Goal: Information Seeking & Learning: Learn about a topic

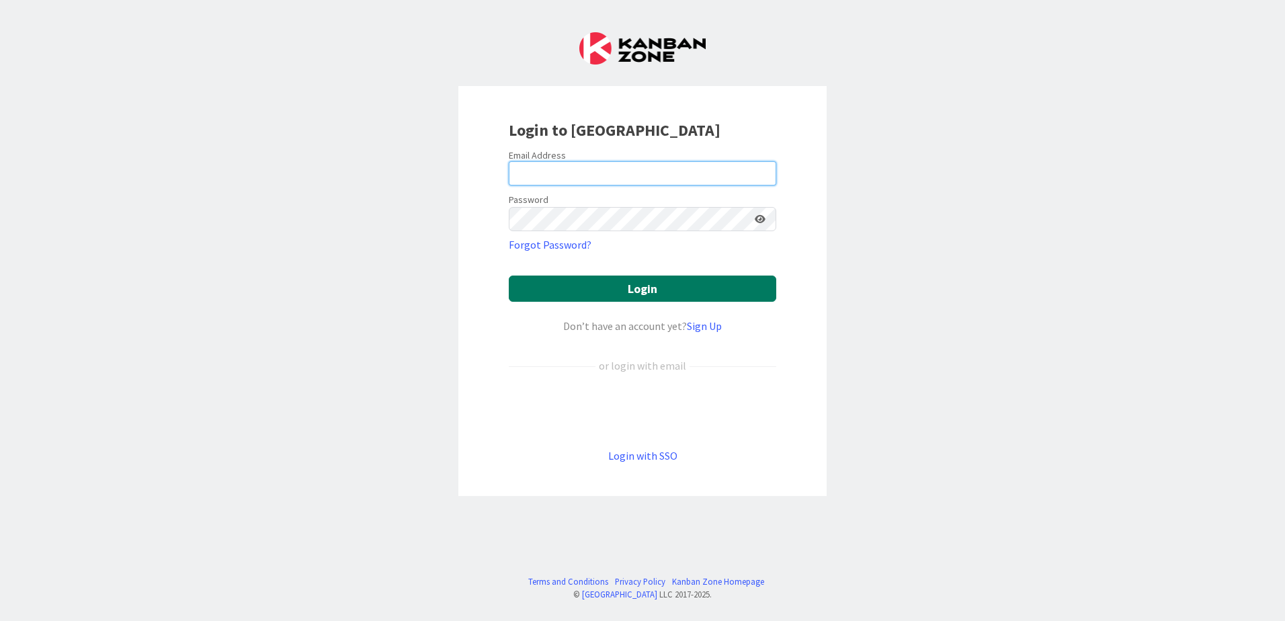
type input "[EMAIL_ADDRESS][DOMAIN_NAME]"
click at [694, 295] on button "Login" at bounding box center [643, 289] width 268 height 26
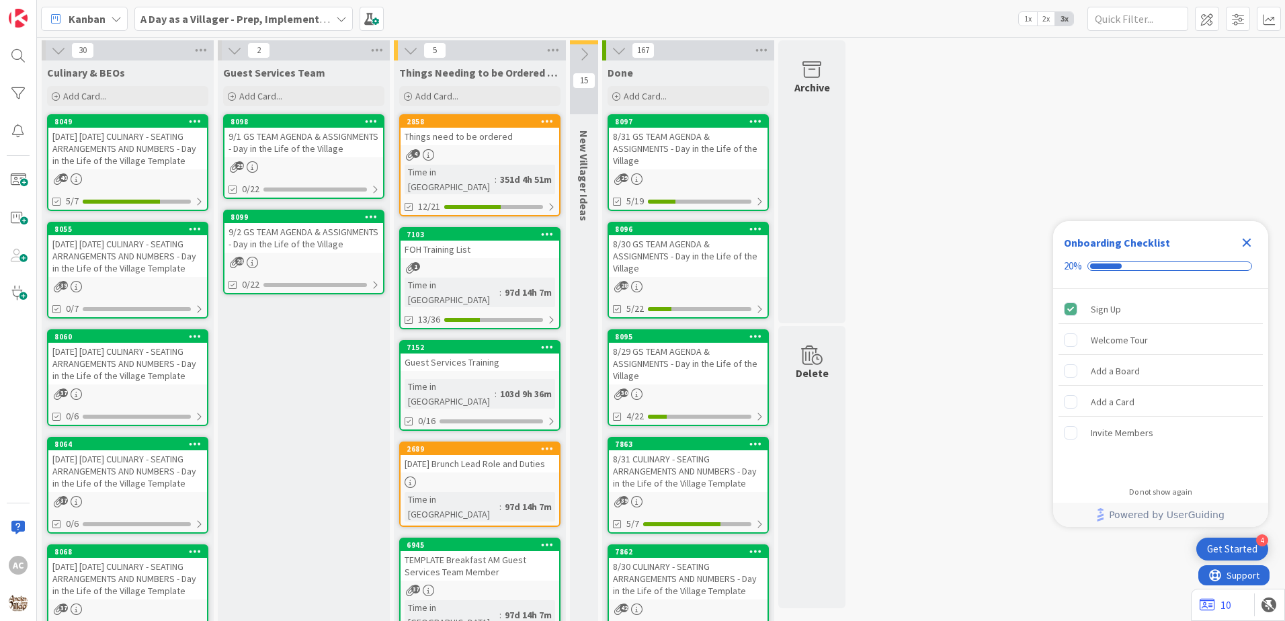
click at [162, 266] on div "[DATE] [DATE] CULINARY - SEATING ARRANGEMENTS AND NUMBERS - Day in the Life of …" at bounding box center [127, 256] width 159 height 42
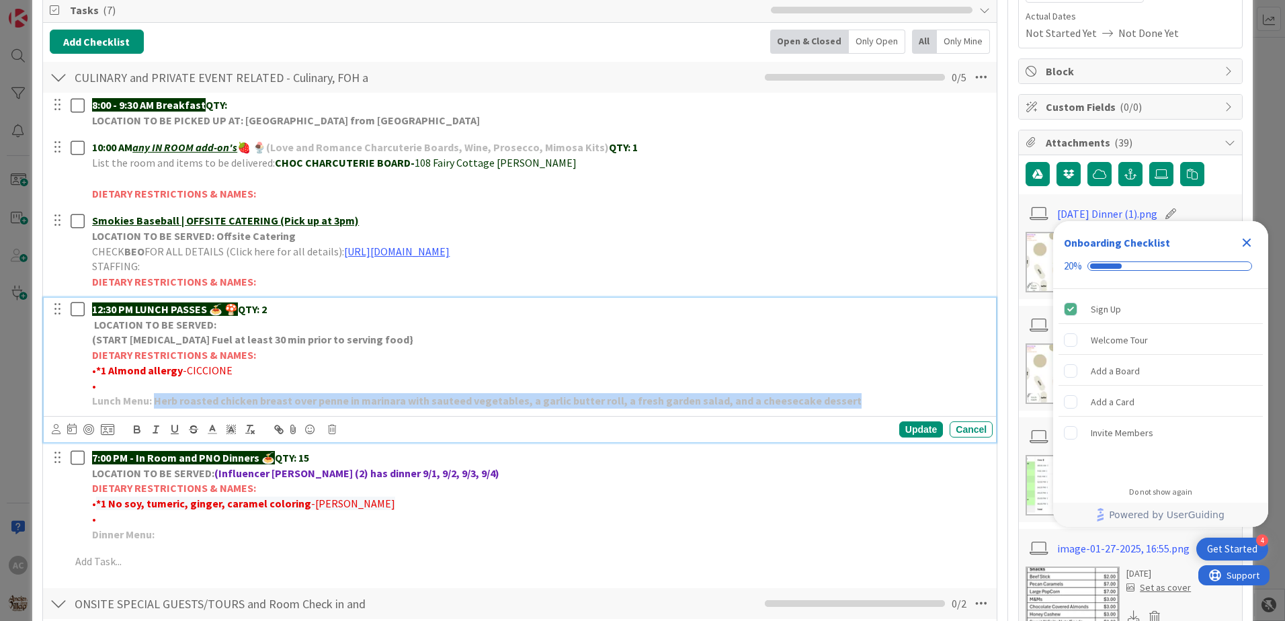
drag, startPoint x: 836, startPoint y: 399, endPoint x: 156, endPoint y: 405, distance: 680.3
click at [156, 405] on p "Lunch Menu: Herb roasted chicken breast over penne in marinara with sauteed veg…" at bounding box center [539, 400] width 895 height 15
copy strong "Herb roasted chicken breast over penne in marinara with sauteed vegetables, a g…"
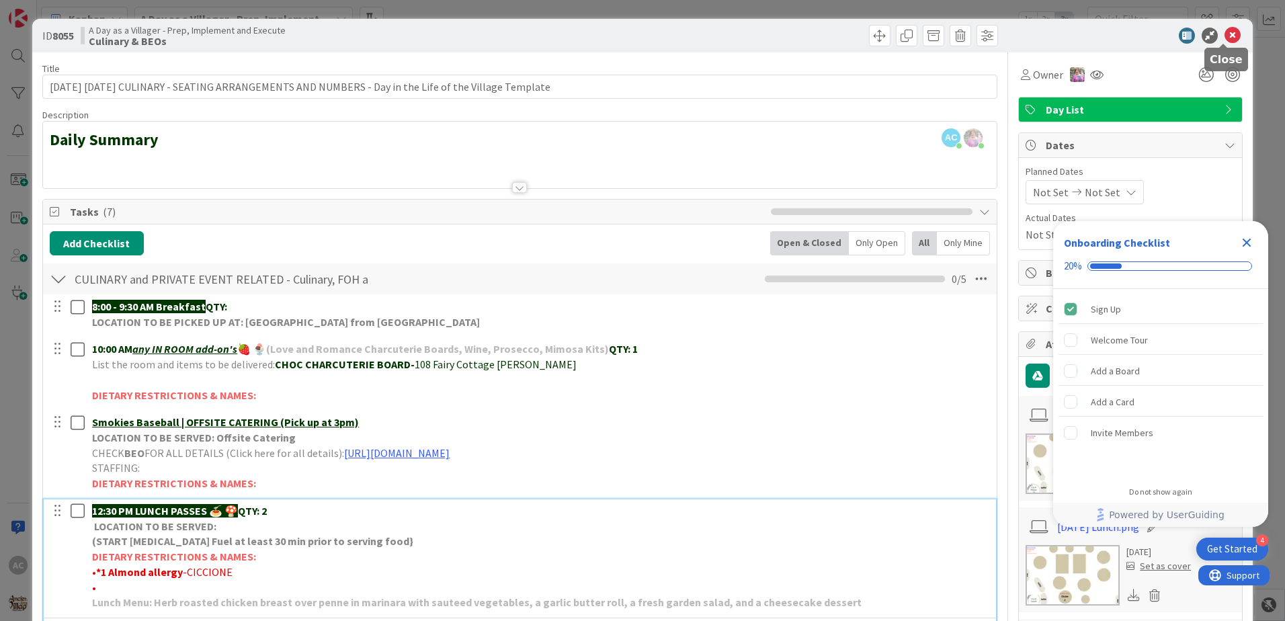
click at [1228, 35] on icon at bounding box center [1233, 36] width 16 height 16
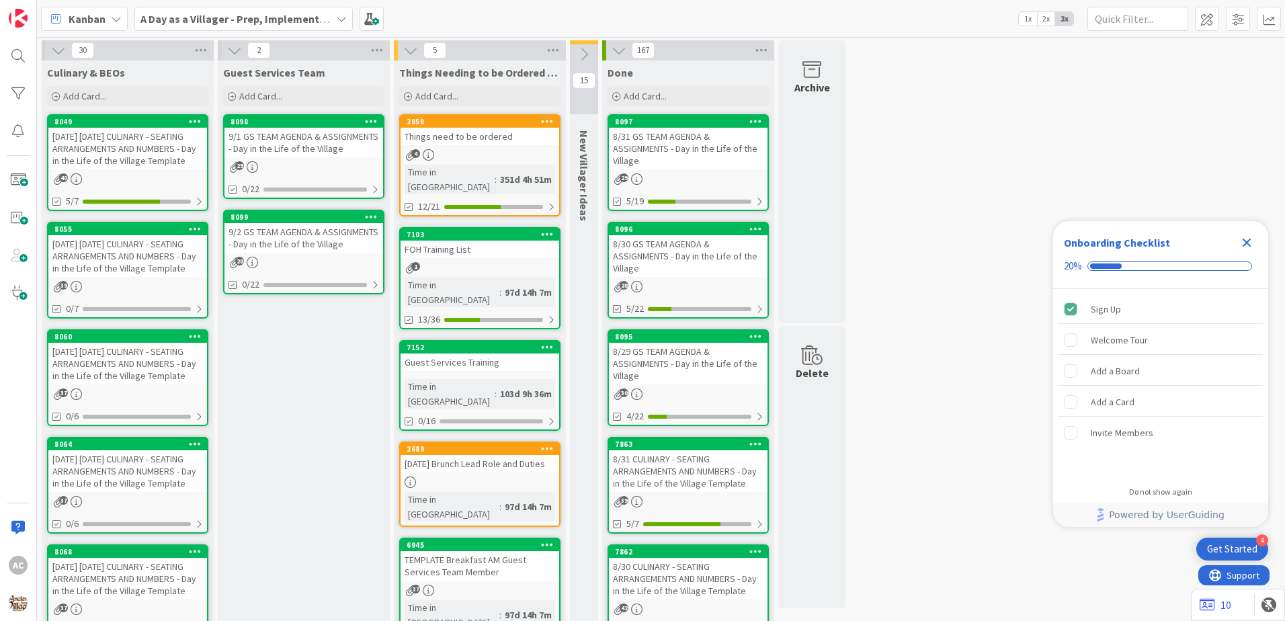
click at [184, 381] on div "[DATE] [DATE] CULINARY - SEATING ARRANGEMENTS AND NUMBERS - Day in the Life of …" at bounding box center [127, 364] width 159 height 42
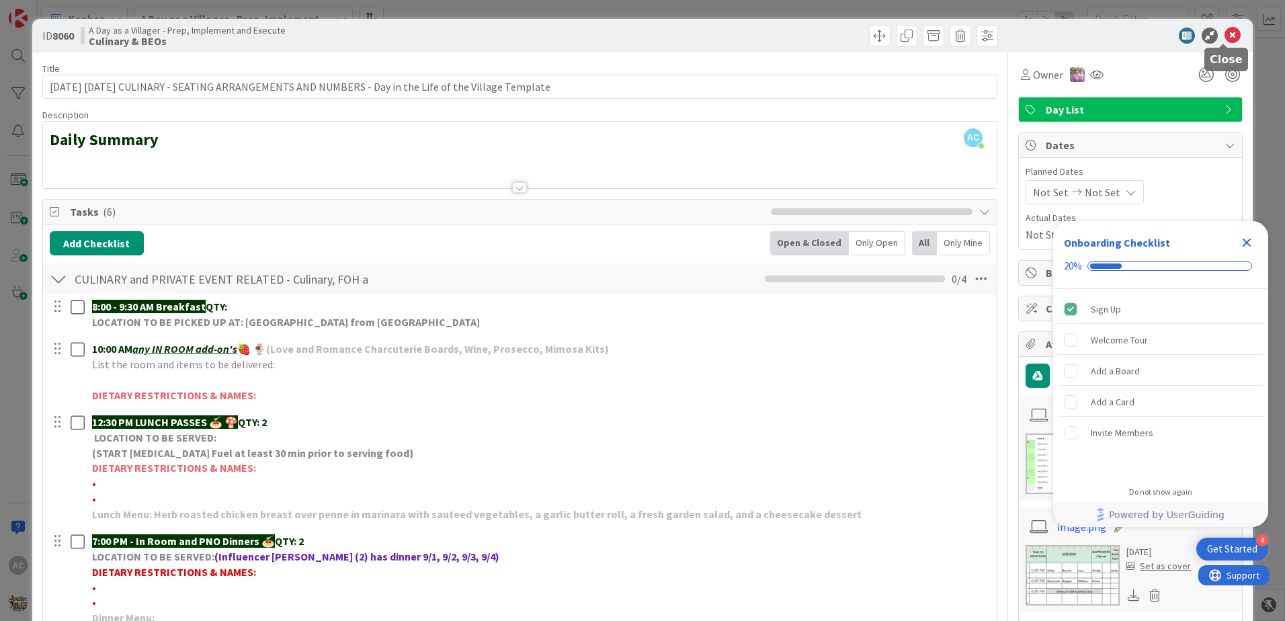
click at [1225, 38] on icon at bounding box center [1233, 36] width 16 height 16
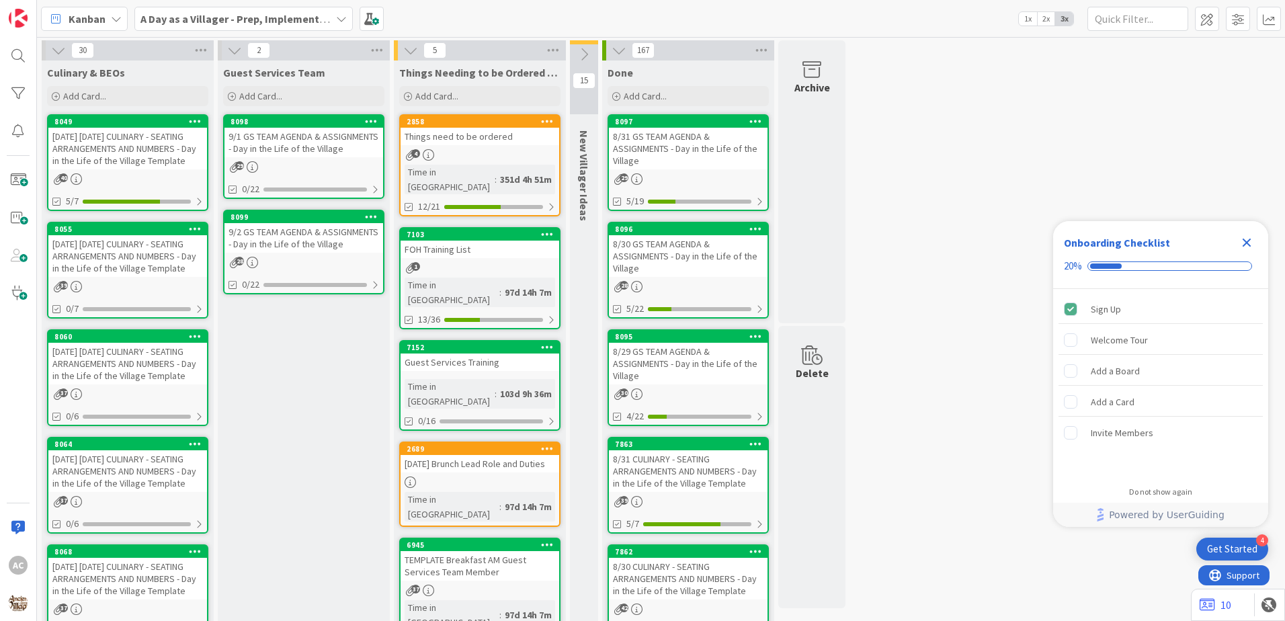
click at [186, 492] on div "[DATE] [DATE] CULINARY - SEATING ARRANGEMENTS AND NUMBERS - Day in the Life of …" at bounding box center [127, 471] width 159 height 42
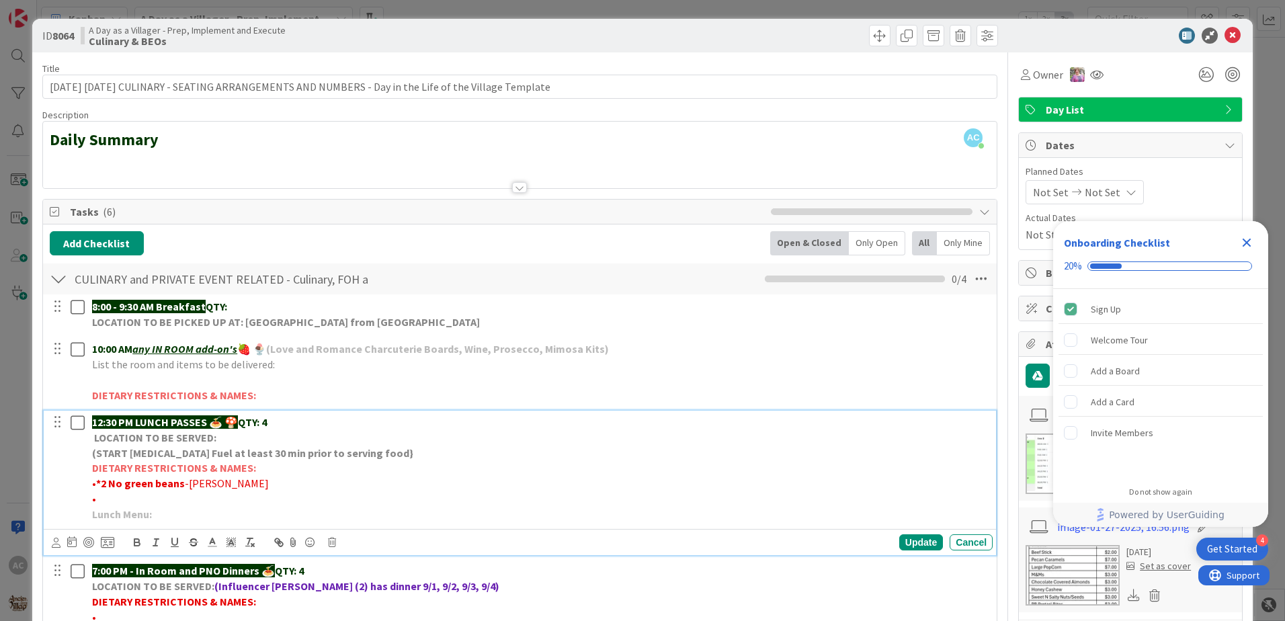
click at [200, 521] on p "Lunch Menu:" at bounding box center [539, 514] width 895 height 15
click at [903, 538] on div "Update" at bounding box center [921, 542] width 44 height 16
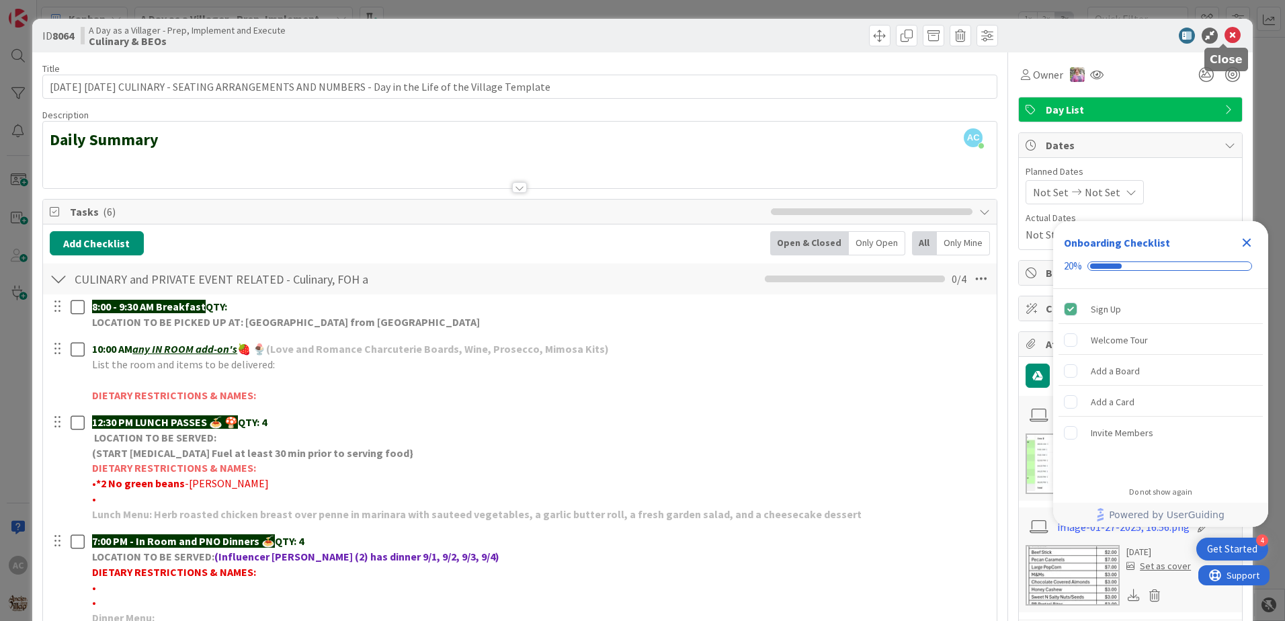
click at [1225, 32] on icon at bounding box center [1233, 36] width 16 height 16
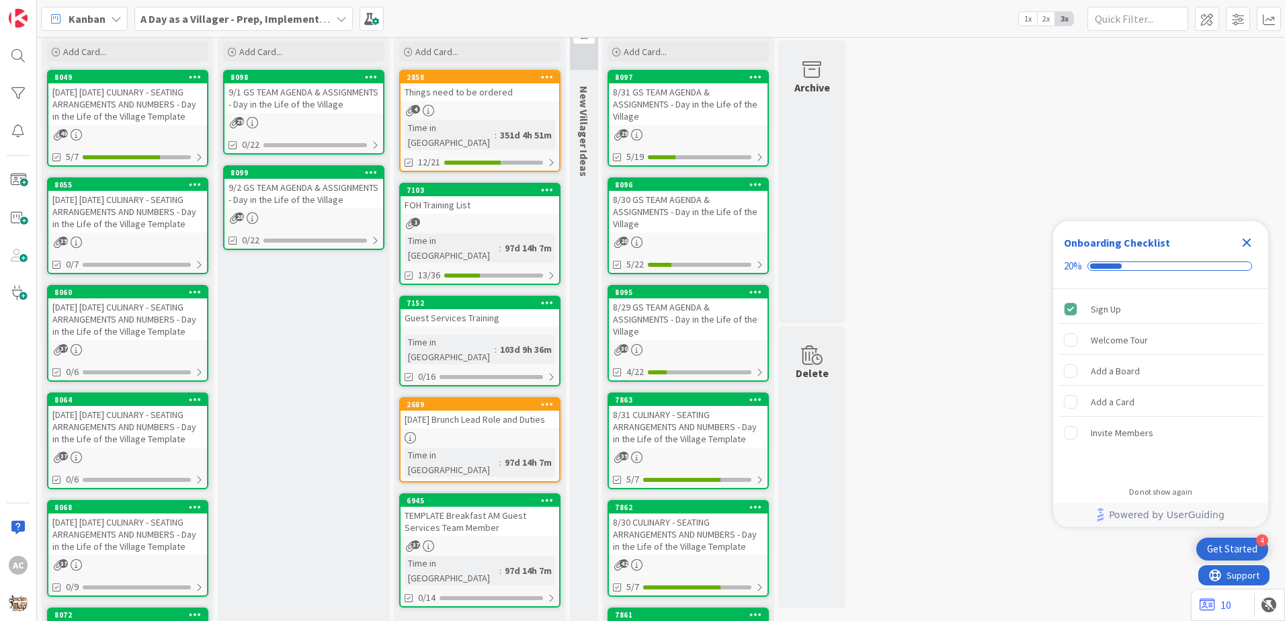
scroll to position [67, 0]
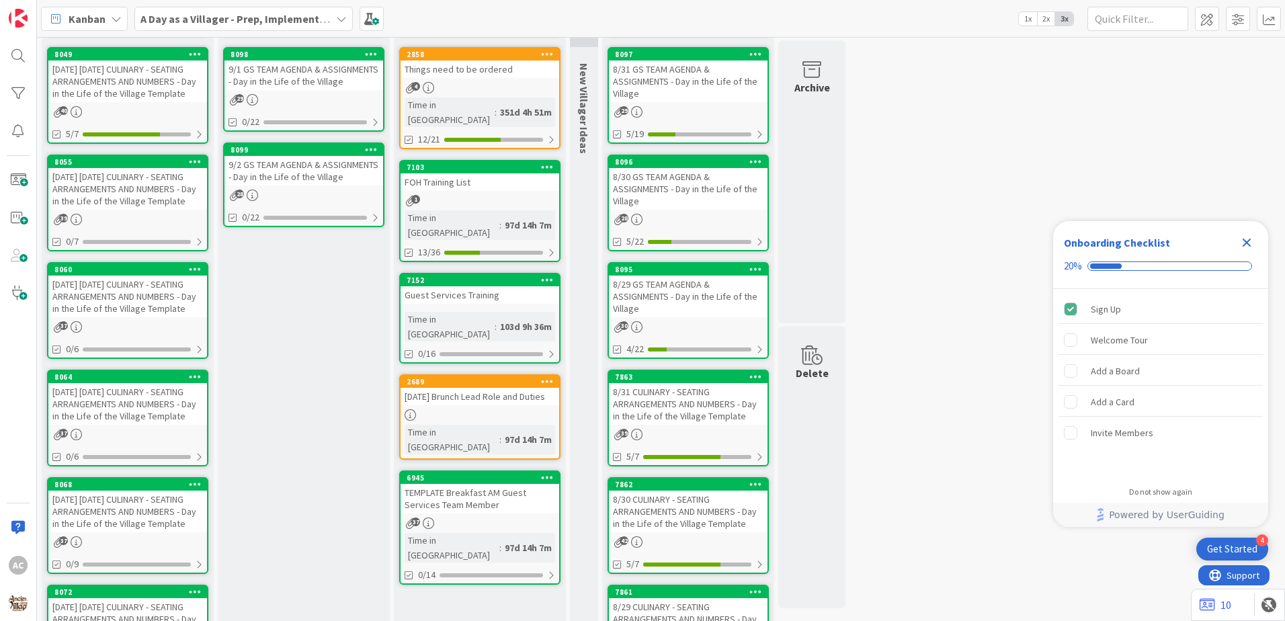
click at [168, 532] on div "[DATE] [DATE] CULINARY - SEATING ARRANGEMENTS AND NUMBERS - Day in the Life of …" at bounding box center [127, 512] width 159 height 42
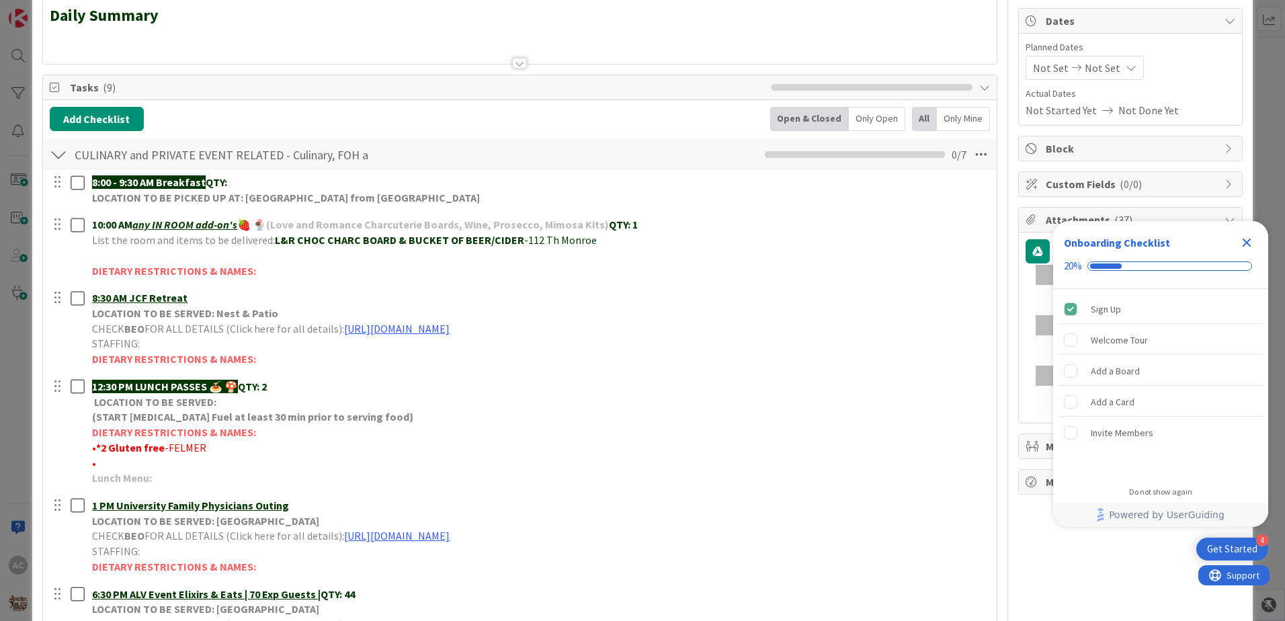
scroll to position [134, 0]
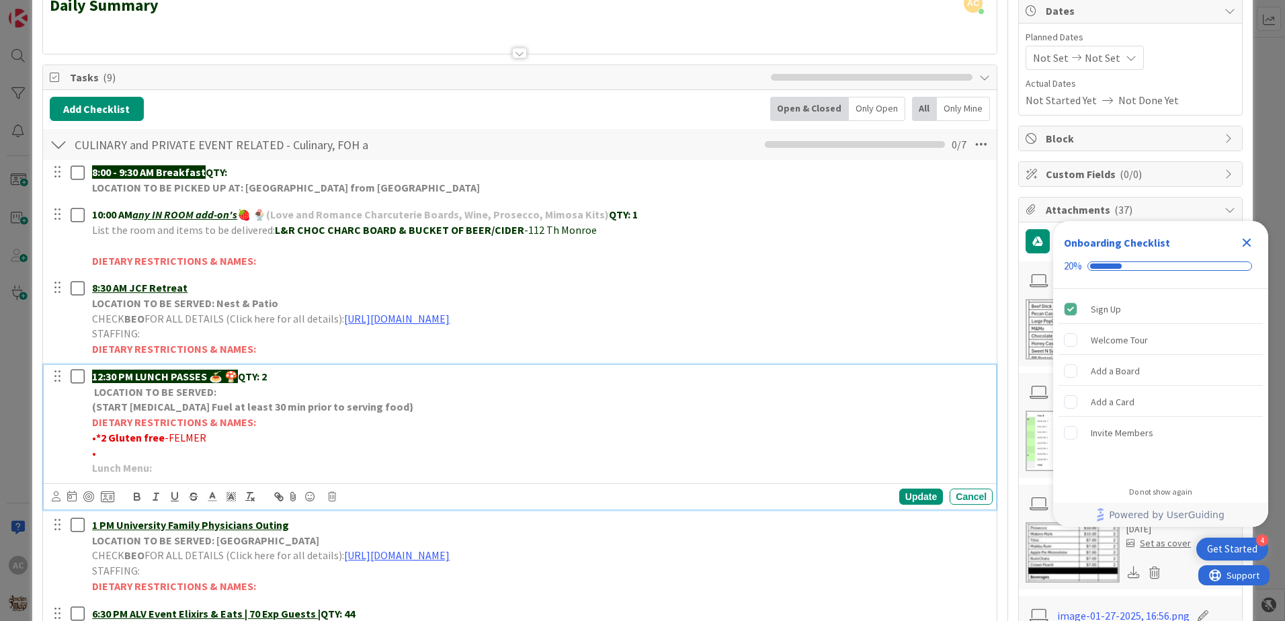
click at [247, 477] on div "12:30 PM LUNCH PASSES 🍝 🍄 QTY: 2 LOCATION TO BE SERVED: (START [MEDICAL_DATA] F…" at bounding box center [540, 422] width 906 height 115
click at [907, 496] on div "Update" at bounding box center [921, 497] width 44 height 16
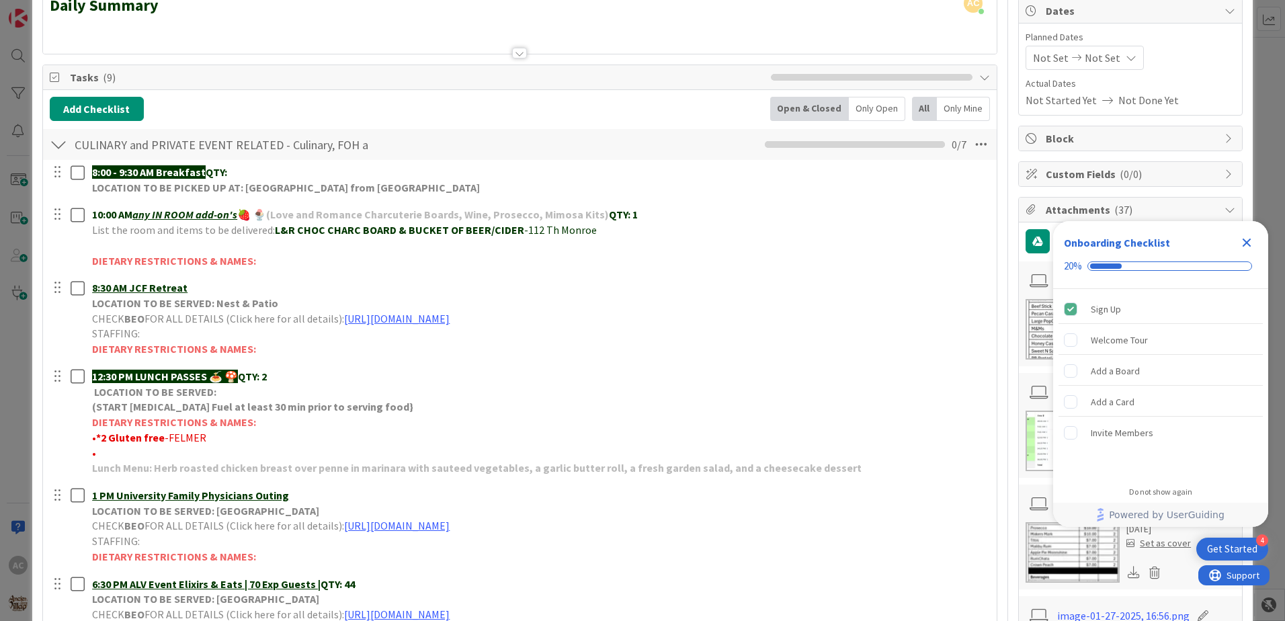
scroll to position [0, 0]
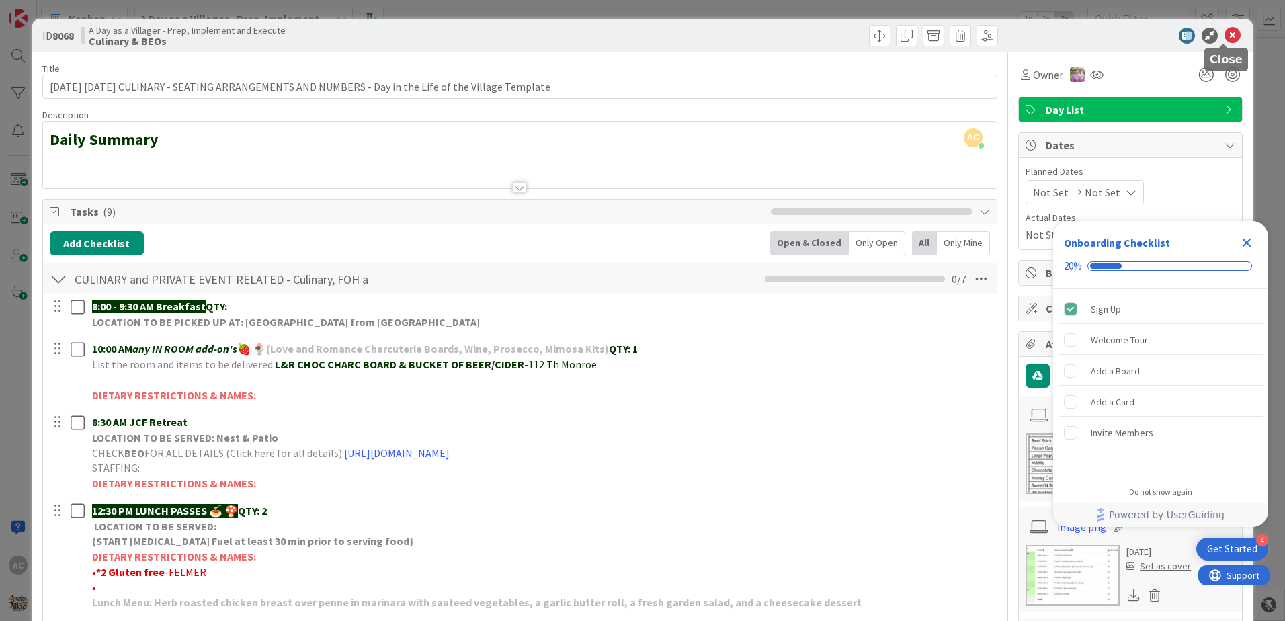
click at [1226, 34] on icon at bounding box center [1233, 36] width 16 height 16
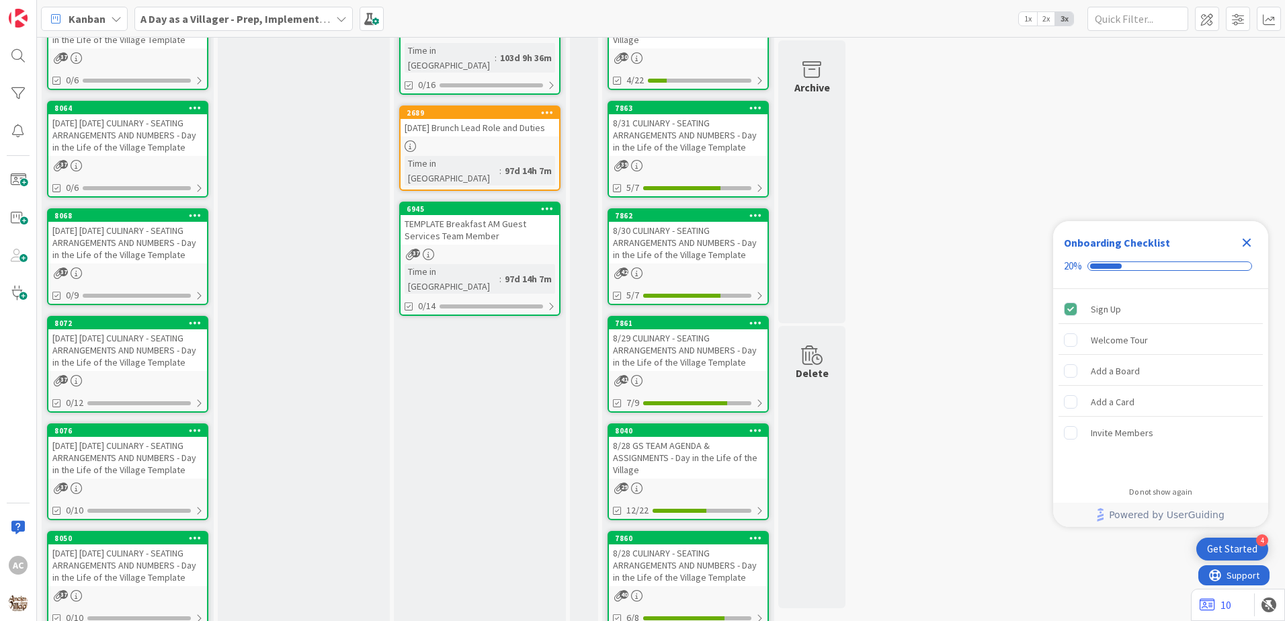
click at [151, 289] on link "8068 [DATE] [DATE] CULINARY - SEATING ARRANGEMENTS AND NUMBERS - Day in the Lif…" at bounding box center [127, 256] width 161 height 97
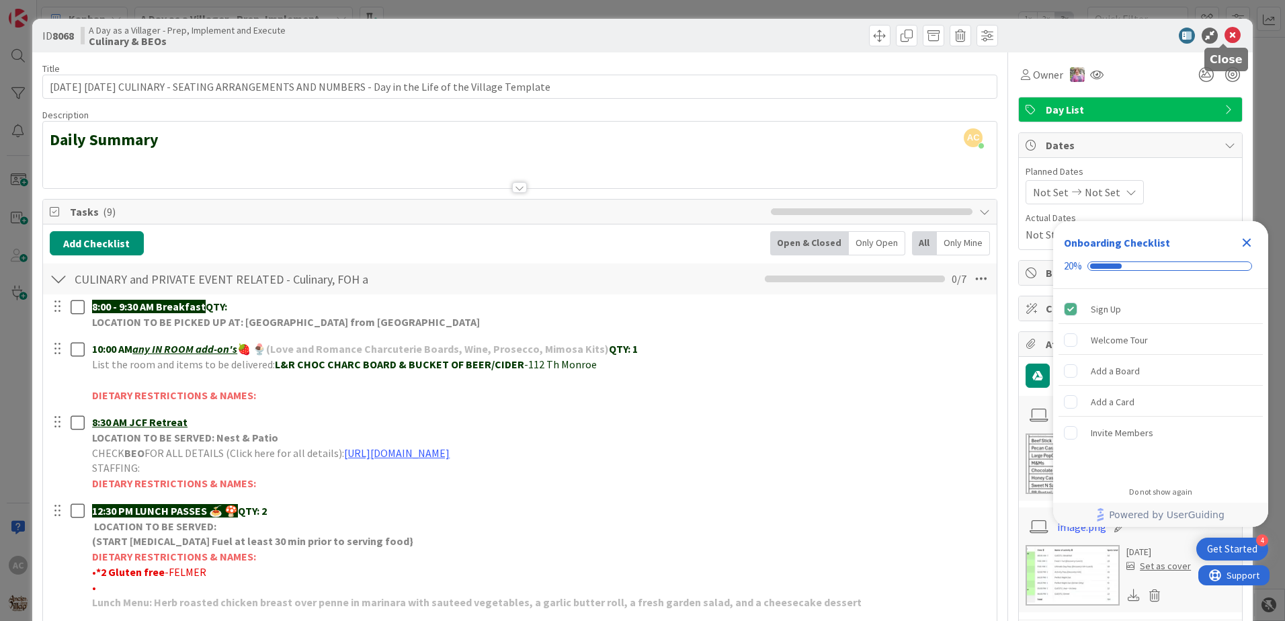
click at [1227, 38] on icon at bounding box center [1233, 36] width 16 height 16
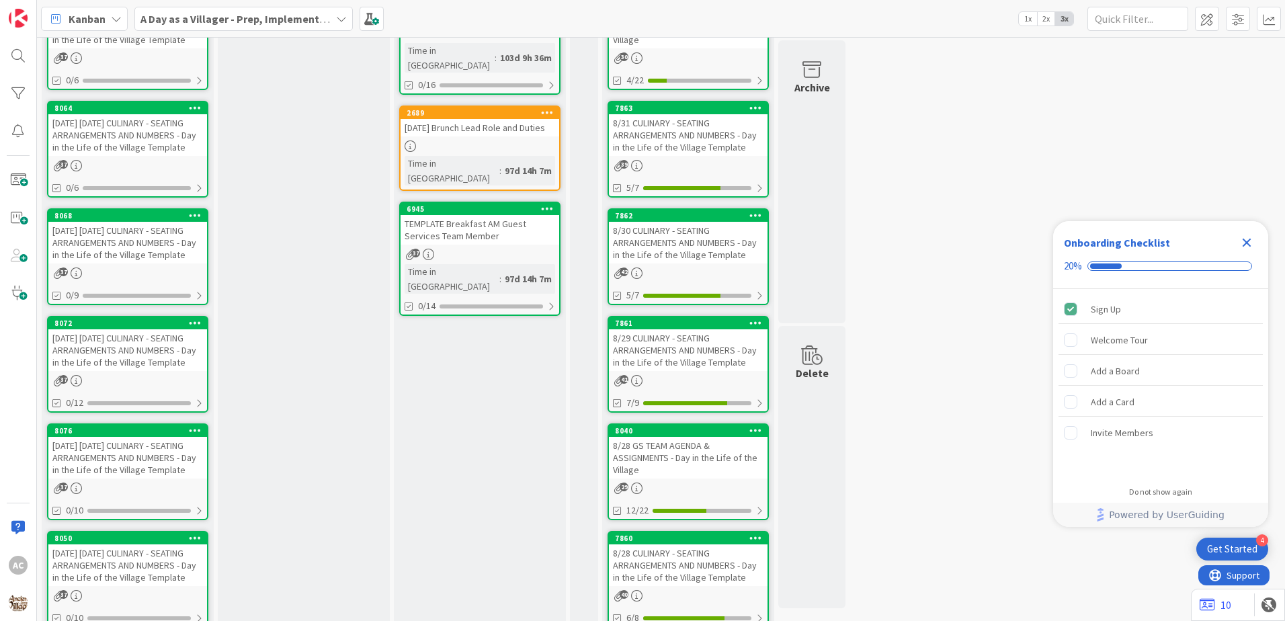
click at [177, 398] on link "8072 [DATE] [DATE] CULINARY - SEATING ARRANGEMENTS AND NUMBERS - Day in the Lif…" at bounding box center [127, 364] width 161 height 97
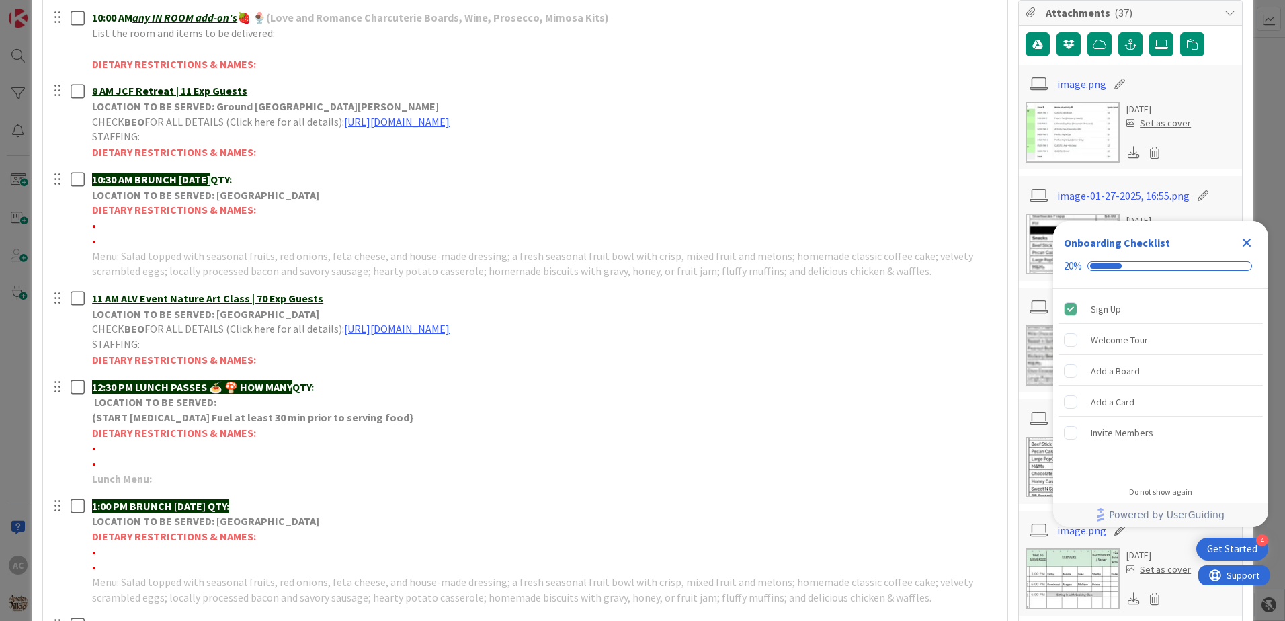
scroll to position [336, 0]
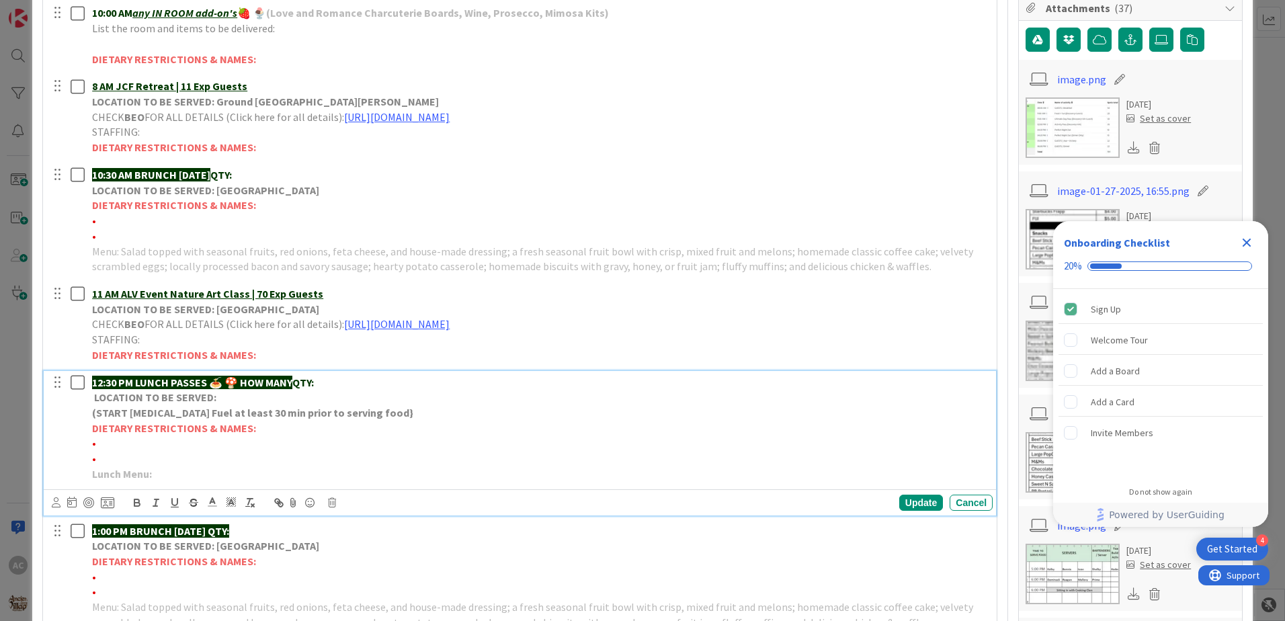
click at [277, 475] on p "Lunch Menu:" at bounding box center [539, 474] width 895 height 15
click at [904, 507] on div "Update" at bounding box center [921, 503] width 44 height 16
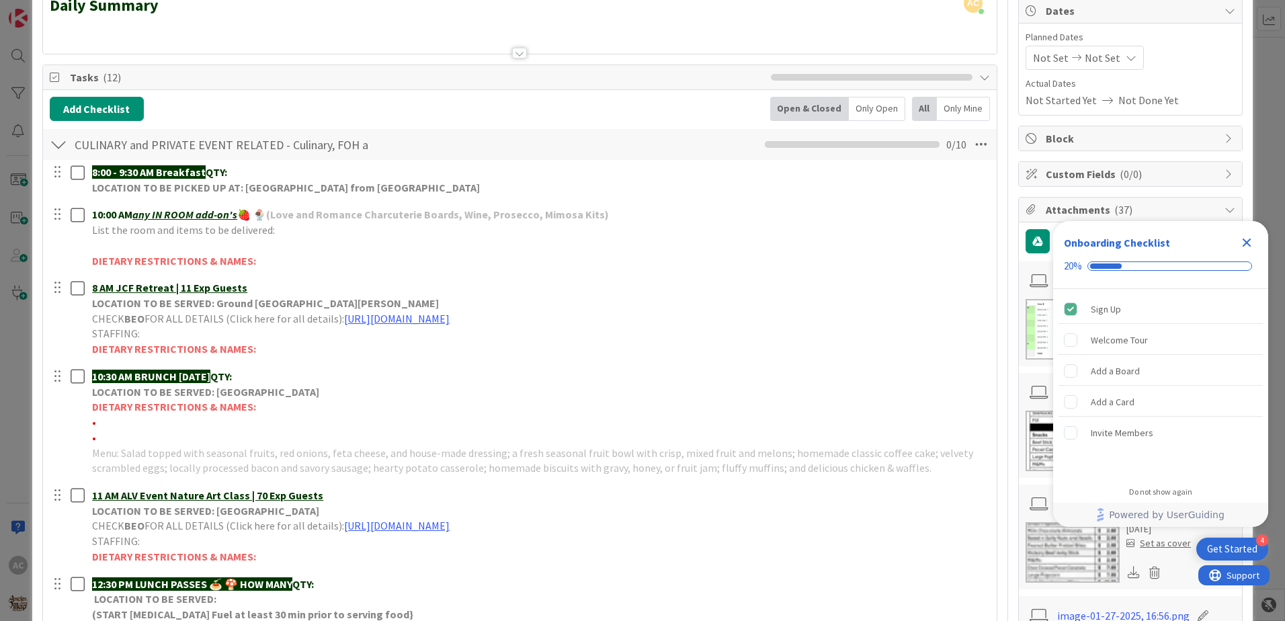
scroll to position [0, 0]
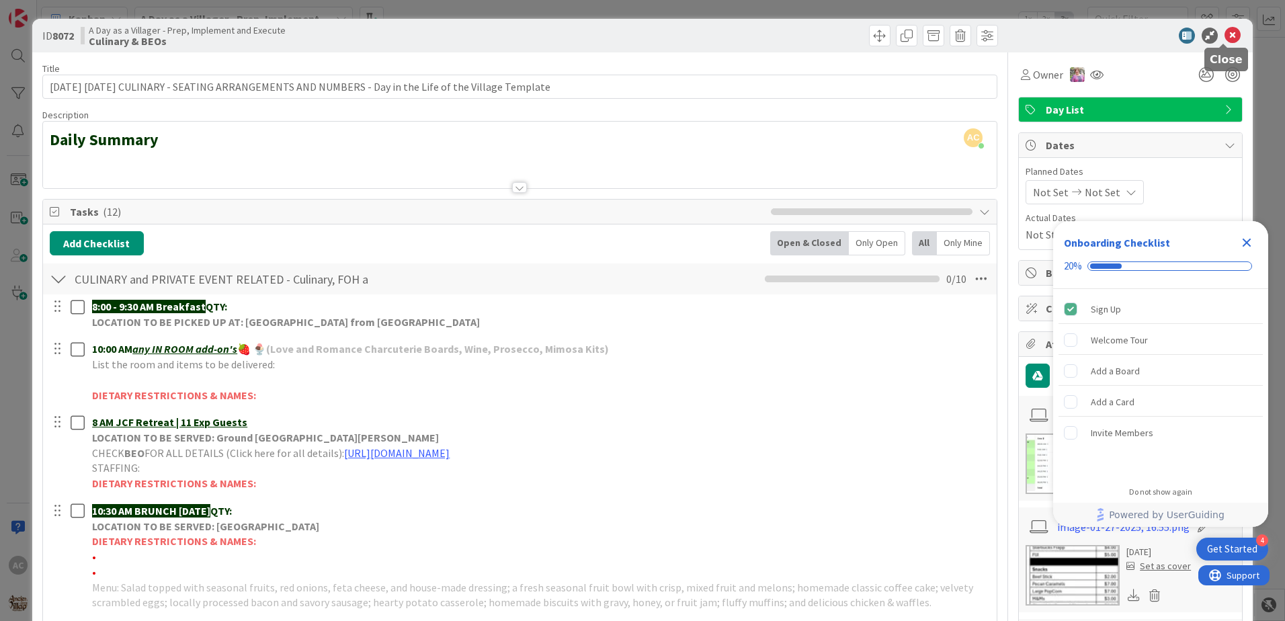
click at [1225, 34] on icon at bounding box center [1233, 36] width 16 height 16
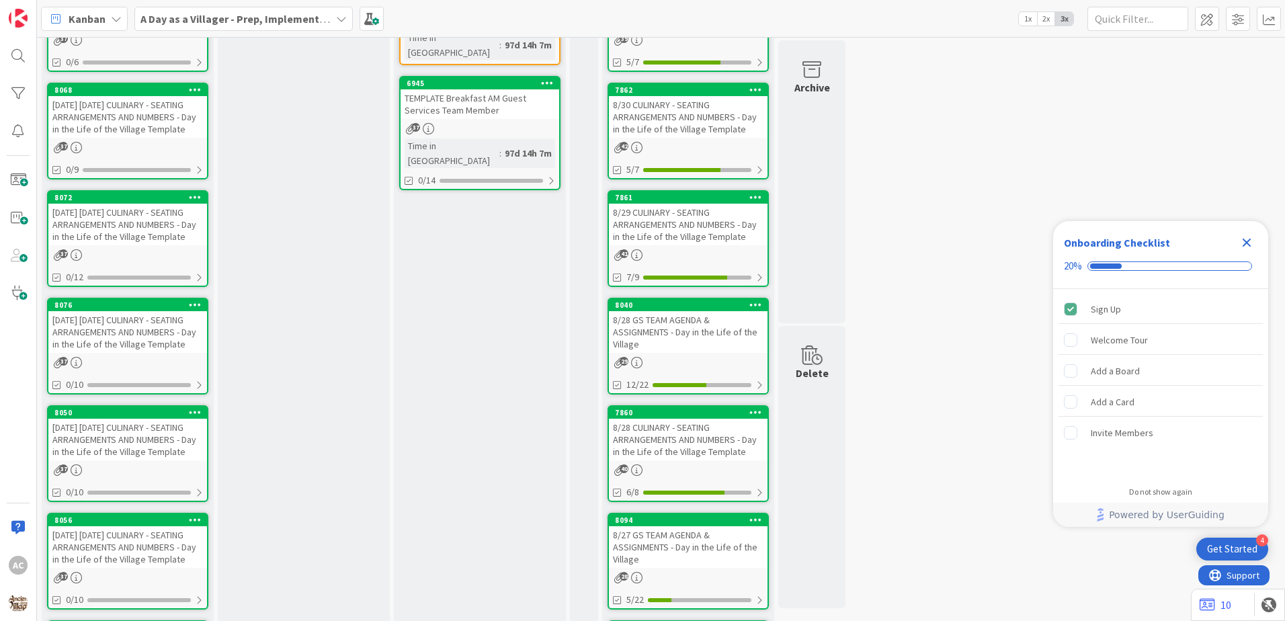
scroll to position [471, 0]
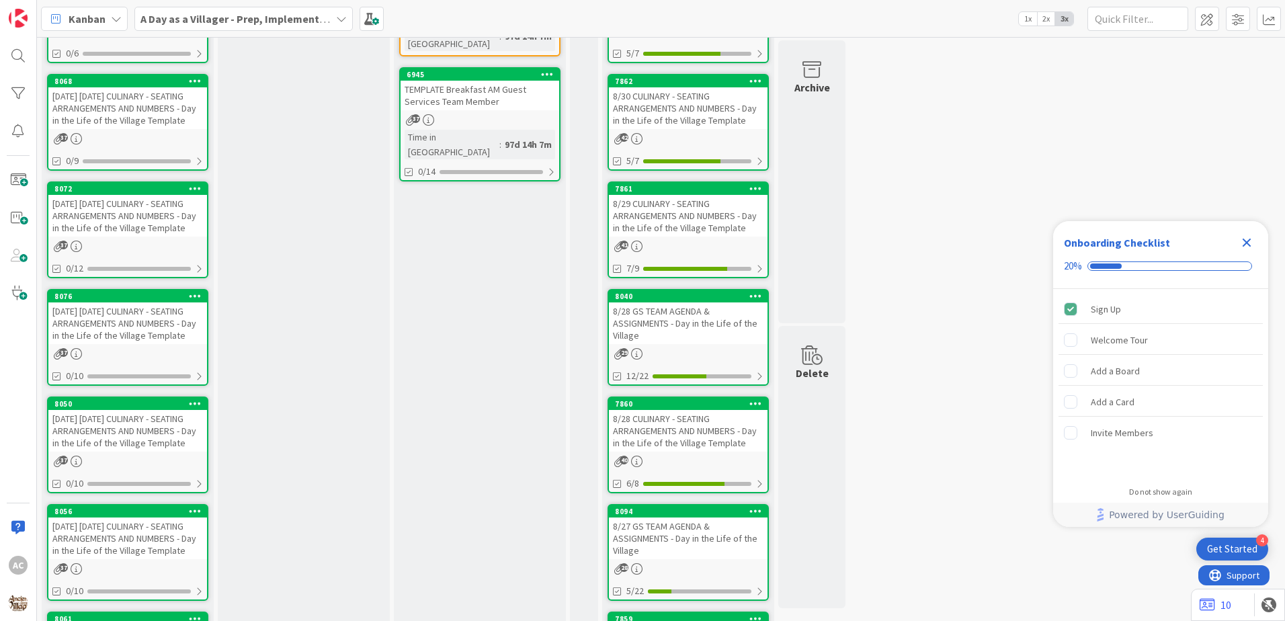
click at [194, 360] on div "37" at bounding box center [127, 353] width 159 height 11
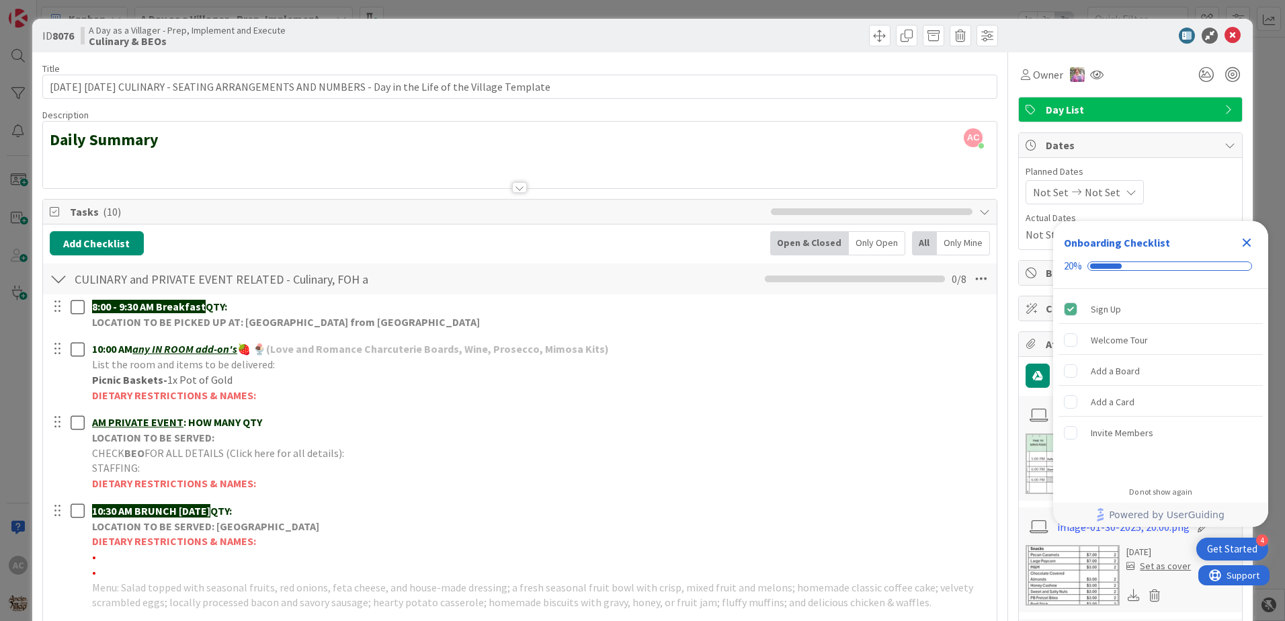
click at [1225, 30] on icon at bounding box center [1233, 36] width 16 height 16
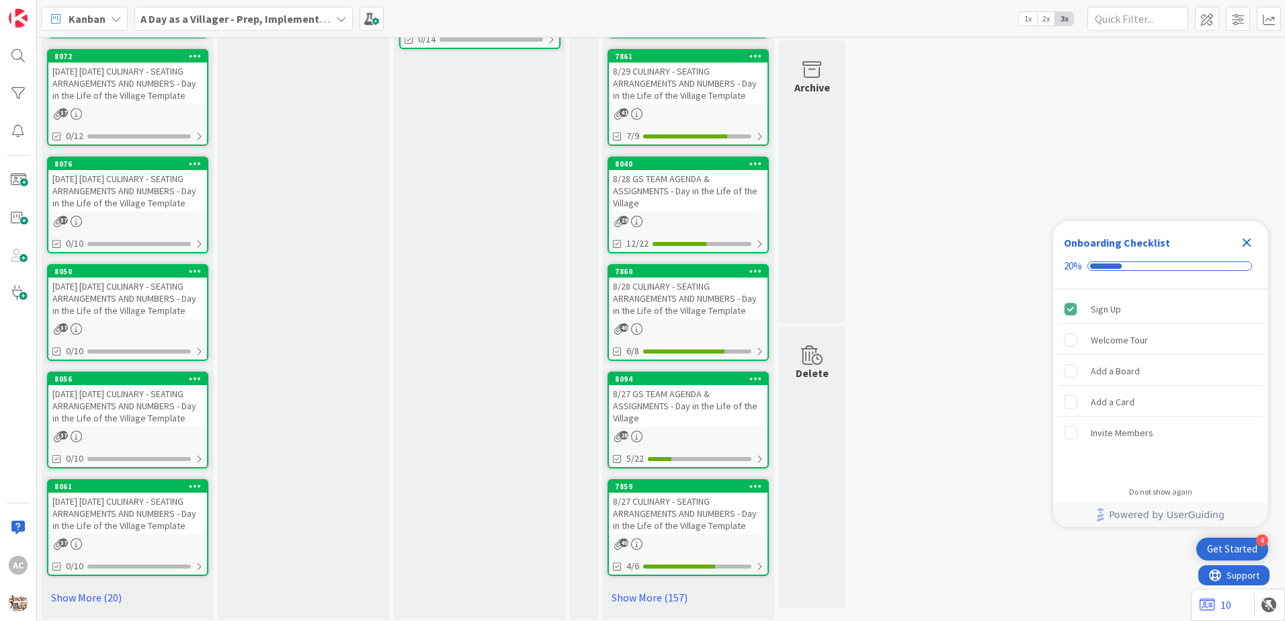
scroll to position [605, 0]
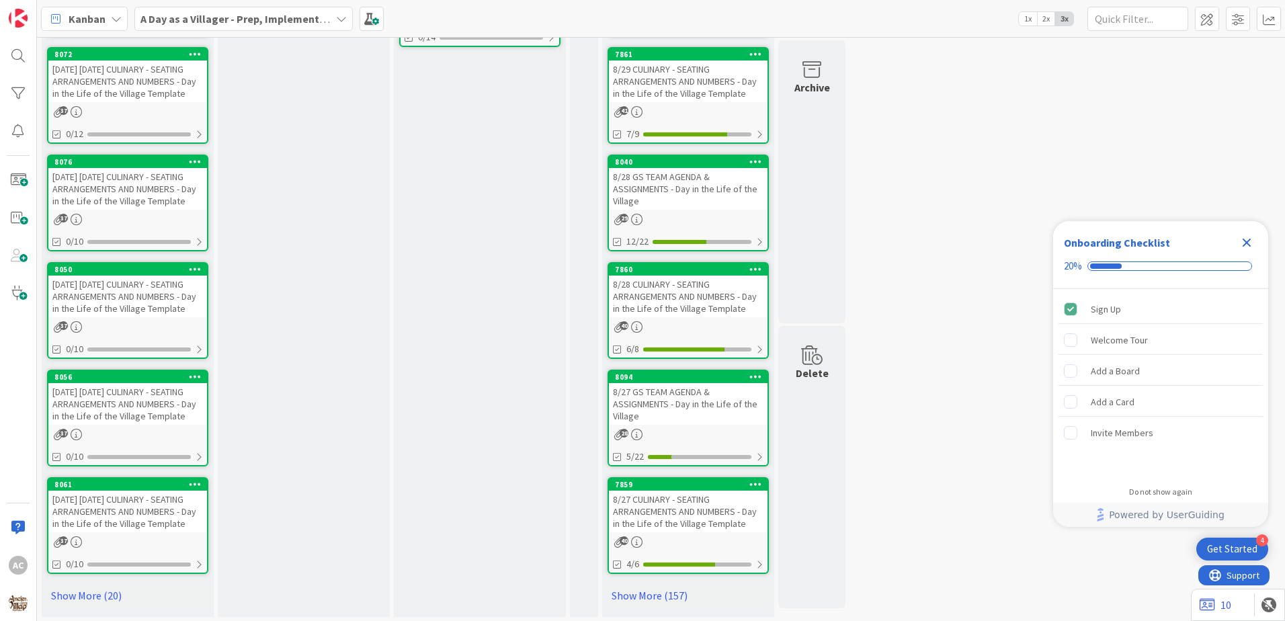
click at [192, 425] on div "[DATE] [DATE] CULINARY - SEATING ARRANGEMENTS AND NUMBERS - Day in the Life of …" at bounding box center [127, 404] width 159 height 42
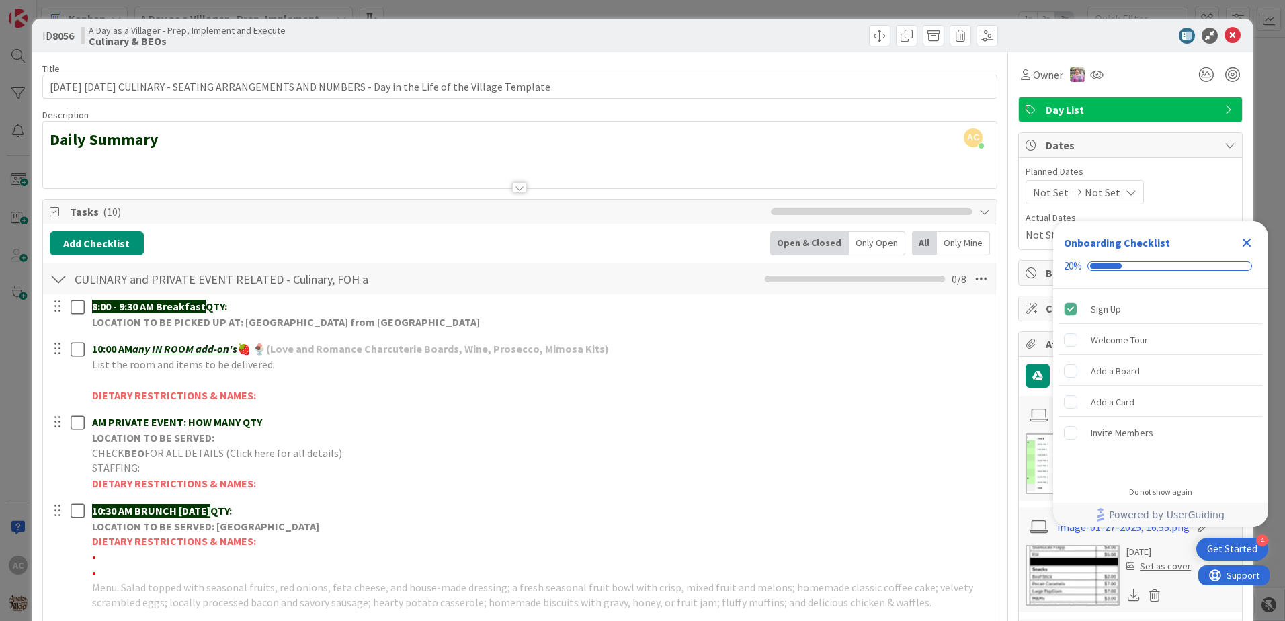
scroll to position [202, 0]
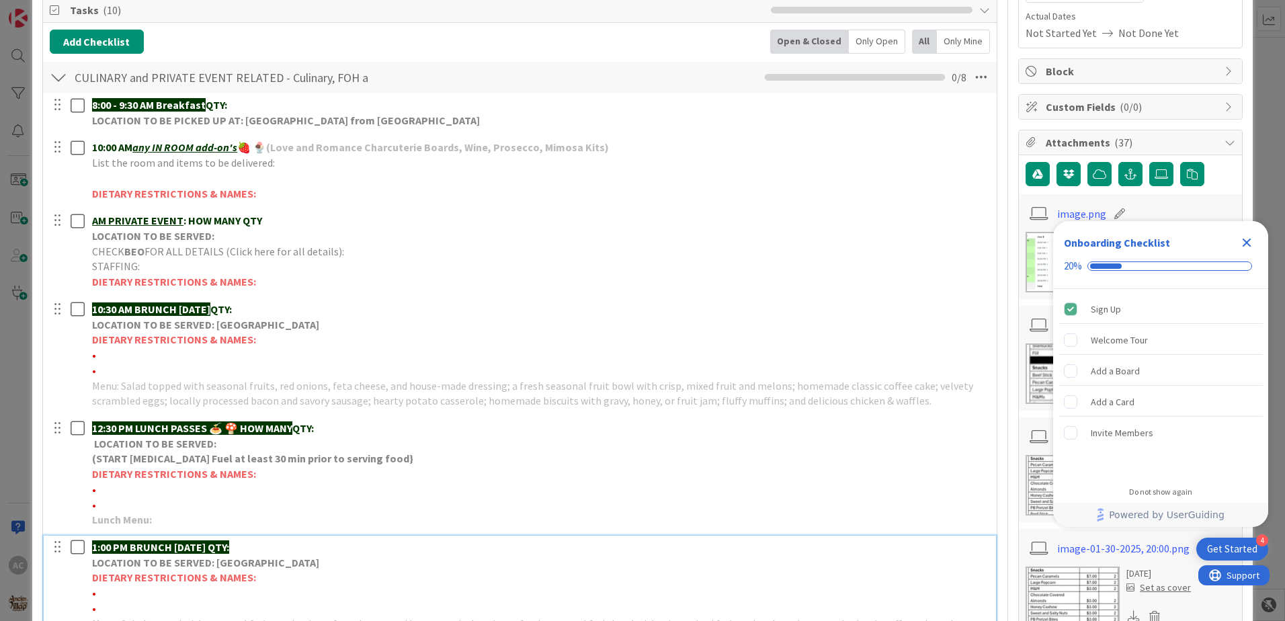
click at [279, 536] on div "1:00 PM BRUNCH [DATE] QTY: LOCATION TO BE SERVED: Willows Landing DIETARY RESTR…" at bounding box center [540, 593] width 906 height 115
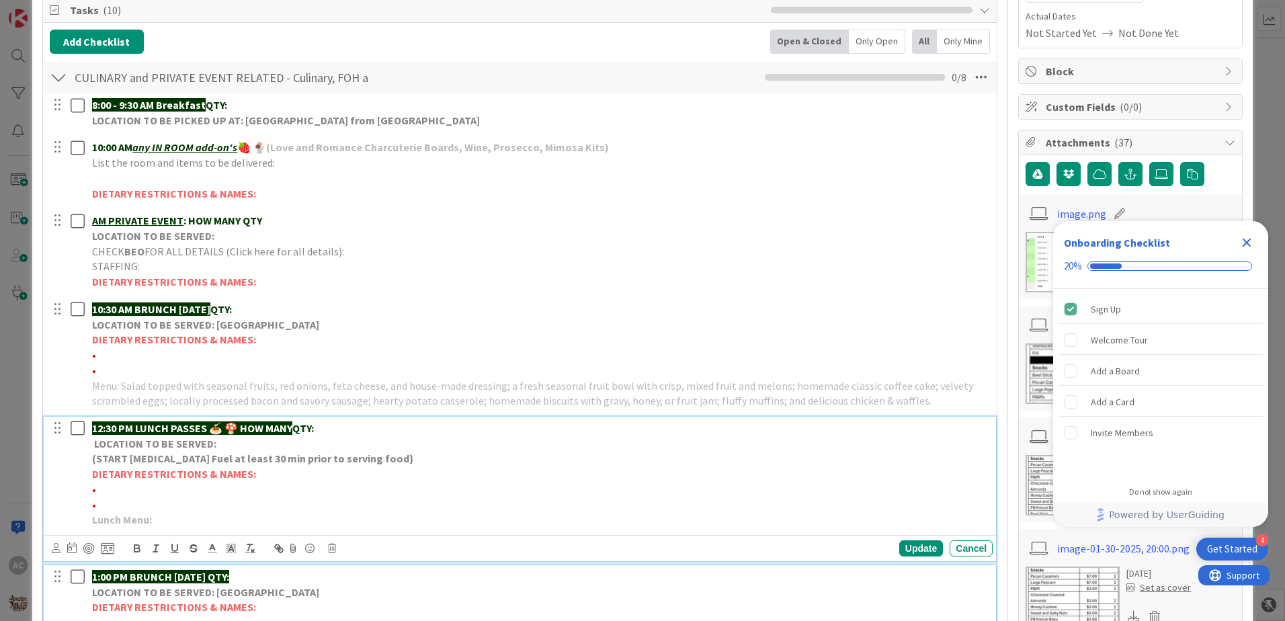
click at [279, 526] on div "12:30 PM LUNCH PASSES 🍝 🍄 HOW MANY QTY: LOCATION TO BE SERVED: (START [MEDICAL_…" at bounding box center [520, 489] width 953 height 145
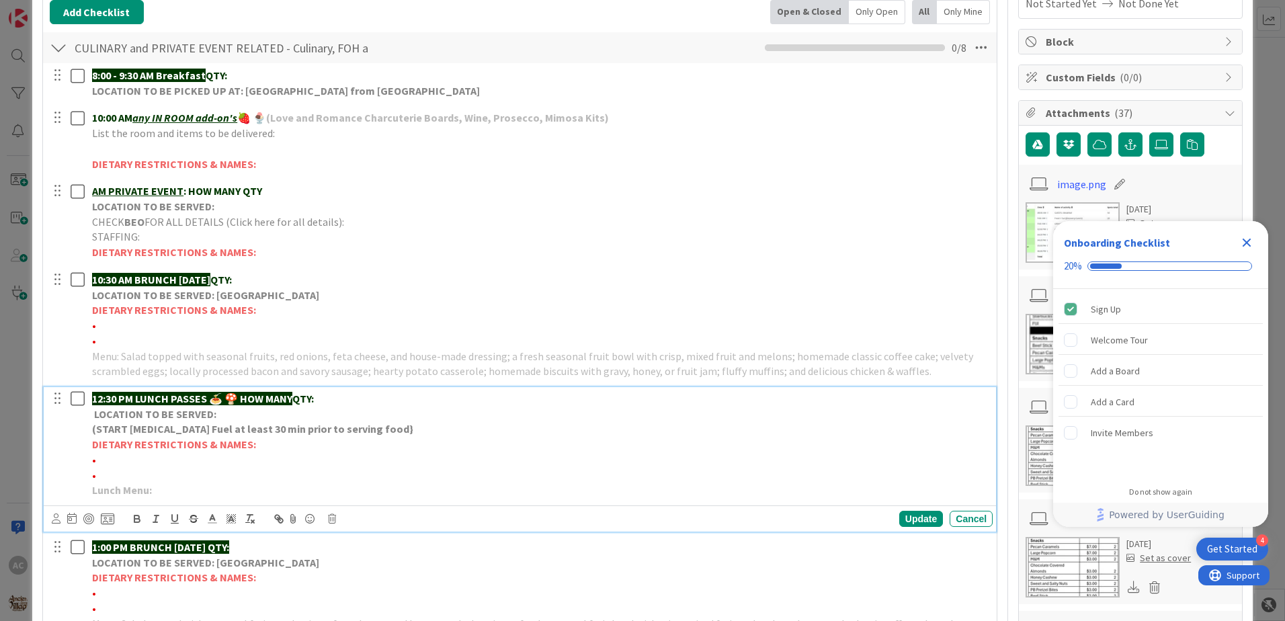
click at [207, 495] on p "Lunch Menu:" at bounding box center [539, 490] width 895 height 15
click at [910, 513] on div "Update" at bounding box center [921, 519] width 44 height 16
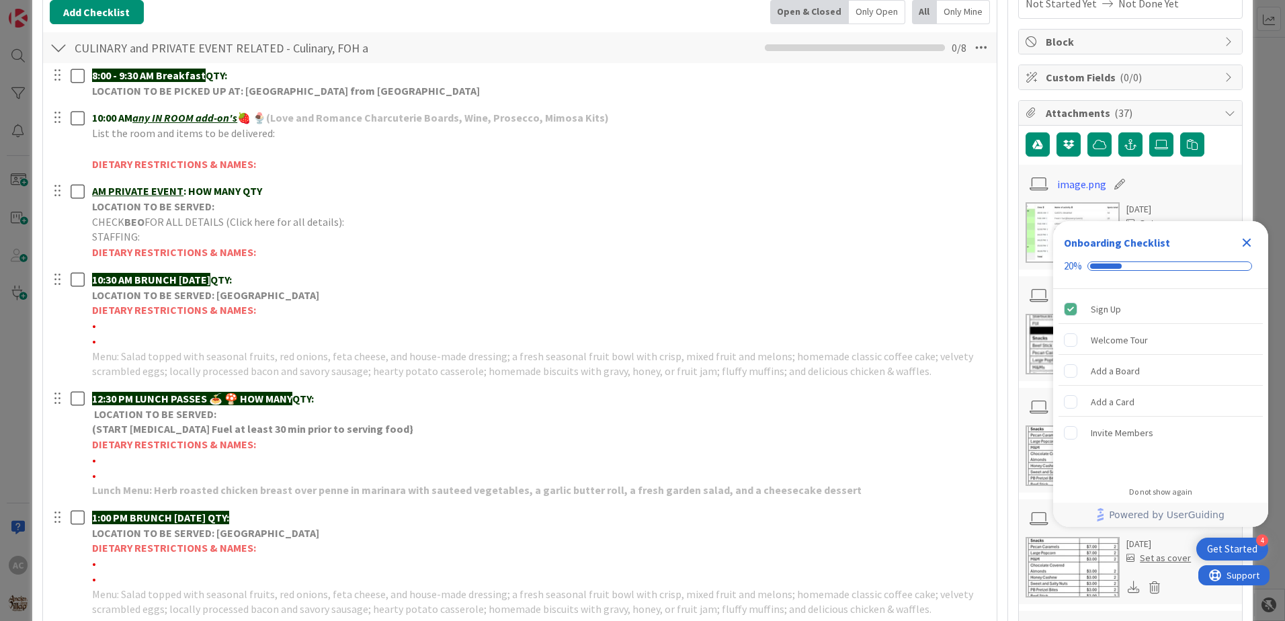
scroll to position [0, 0]
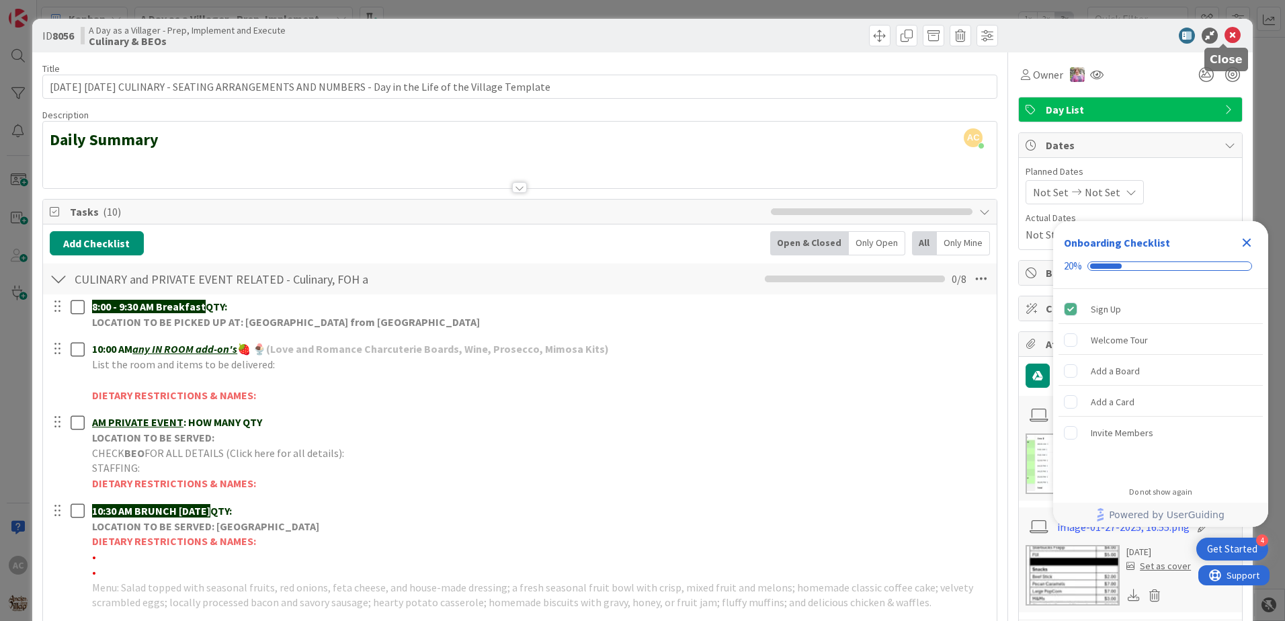
click at [1225, 33] on icon at bounding box center [1233, 36] width 16 height 16
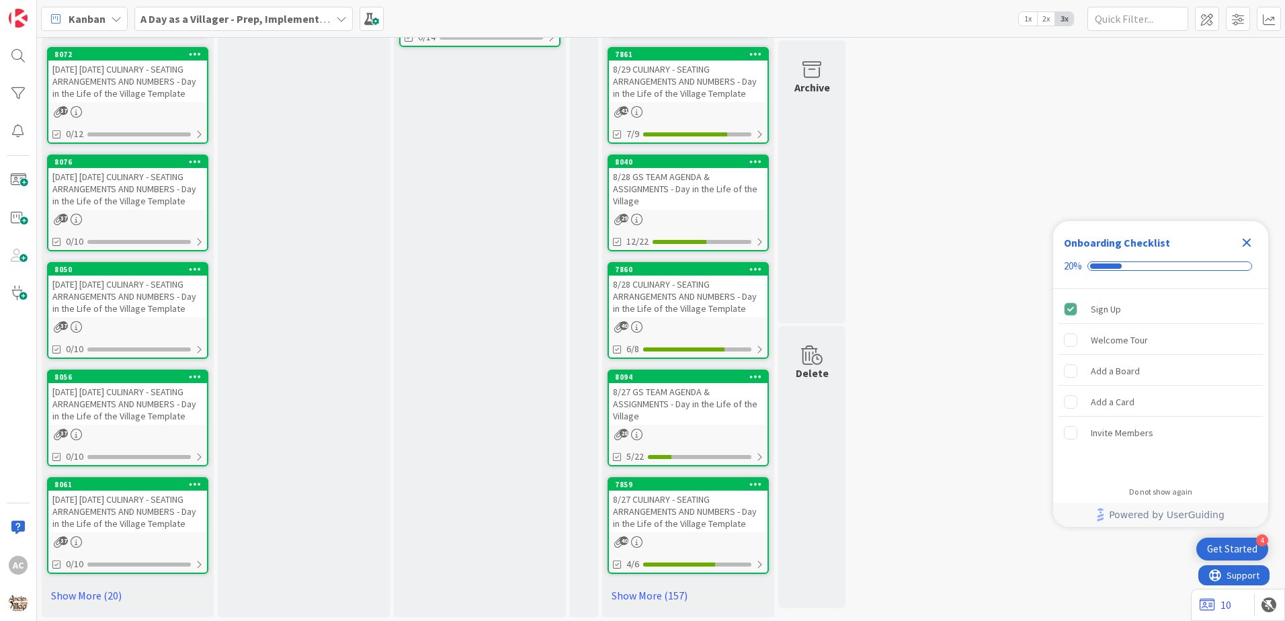
click at [166, 317] on div "[DATE] [DATE] CULINARY - SEATING ARRANGEMENTS AND NUMBERS - Day in the Life of …" at bounding box center [127, 297] width 159 height 42
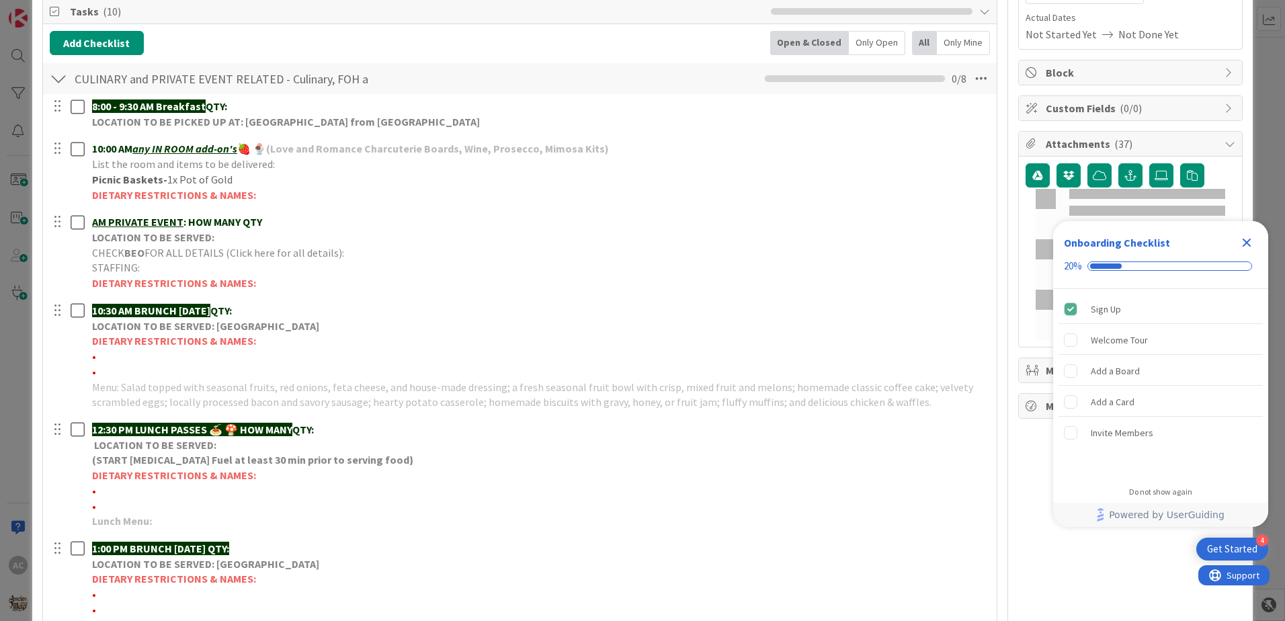
scroll to position [202, 0]
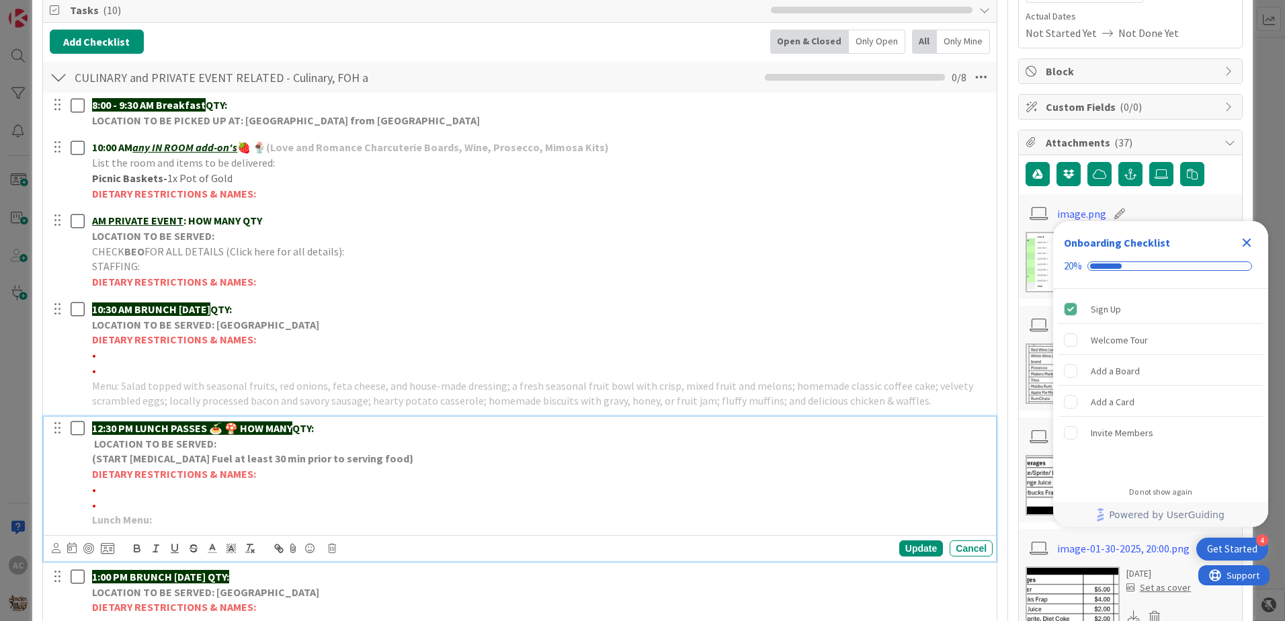
click at [205, 520] on p "Lunch Menu:" at bounding box center [539, 519] width 895 height 15
click at [901, 543] on div "Update" at bounding box center [921, 548] width 44 height 16
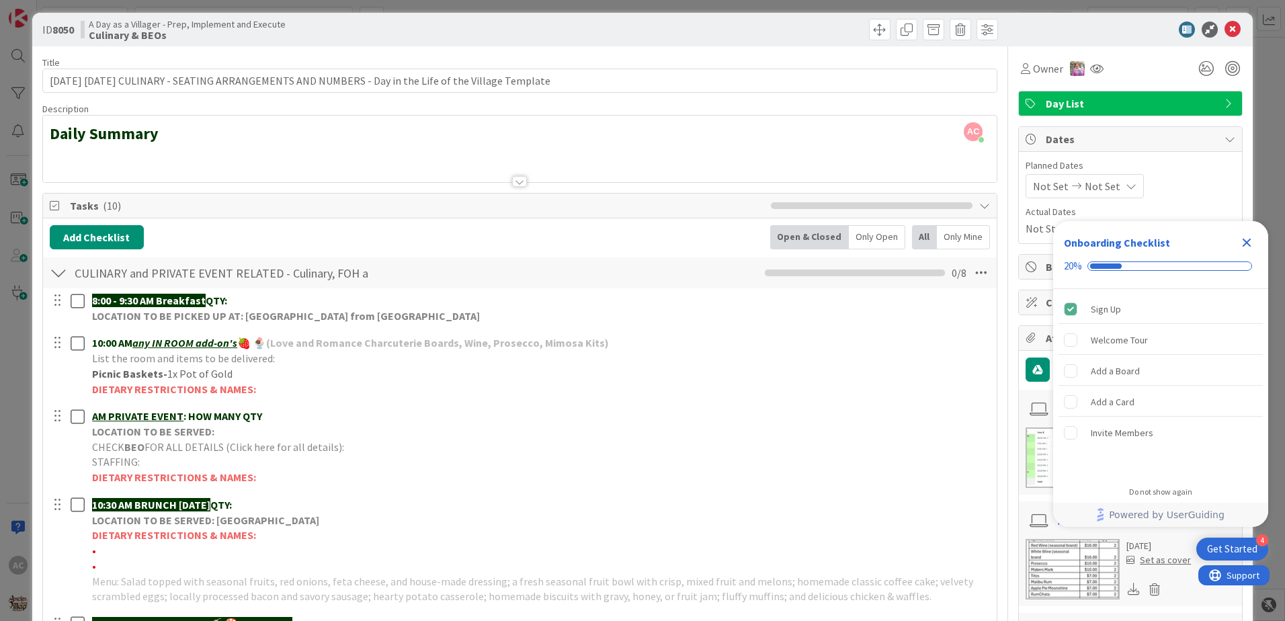
scroll to position [0, 0]
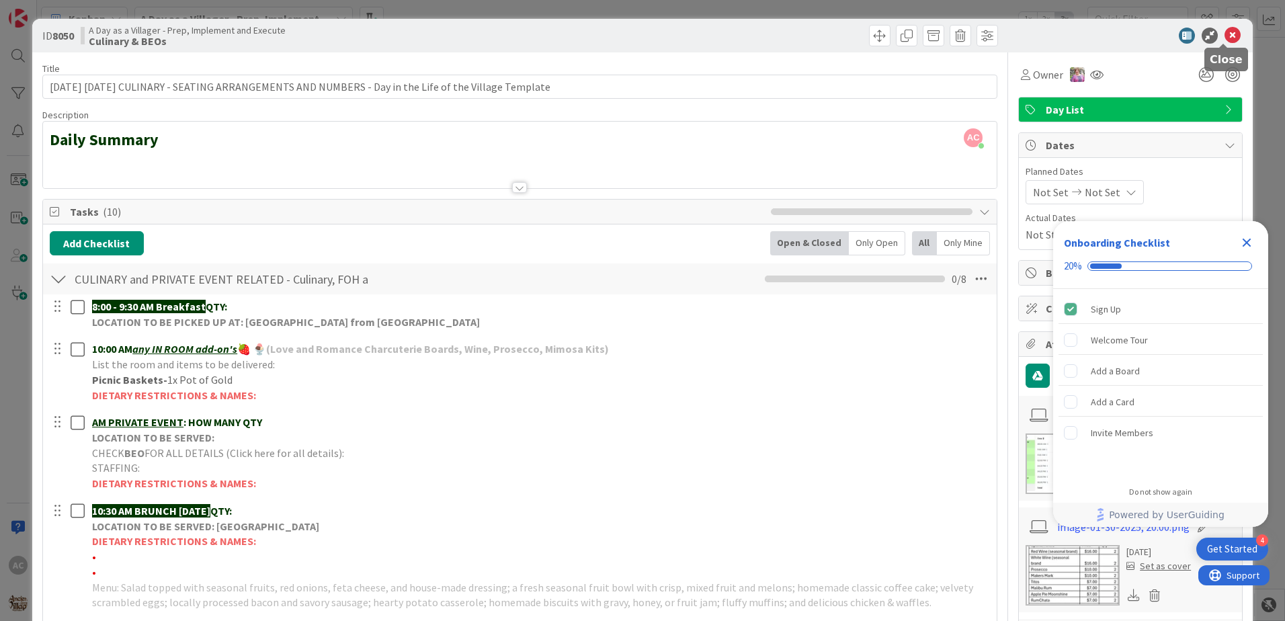
click at [1225, 36] on icon at bounding box center [1233, 36] width 16 height 16
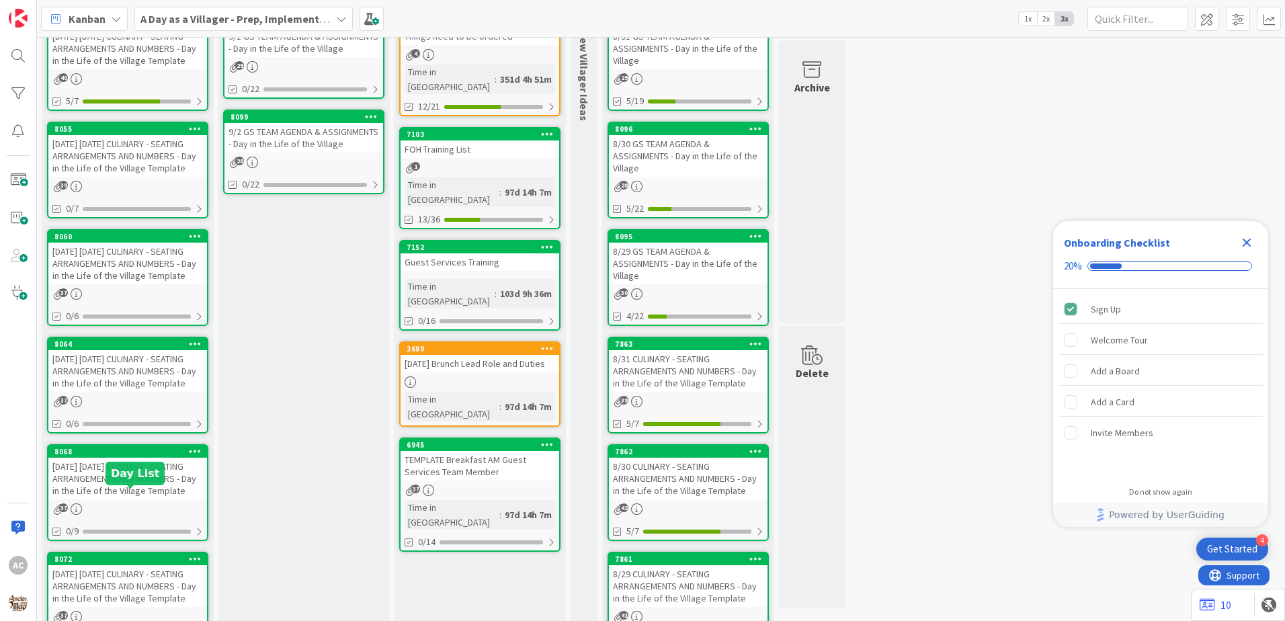
scroll to position [134, 0]
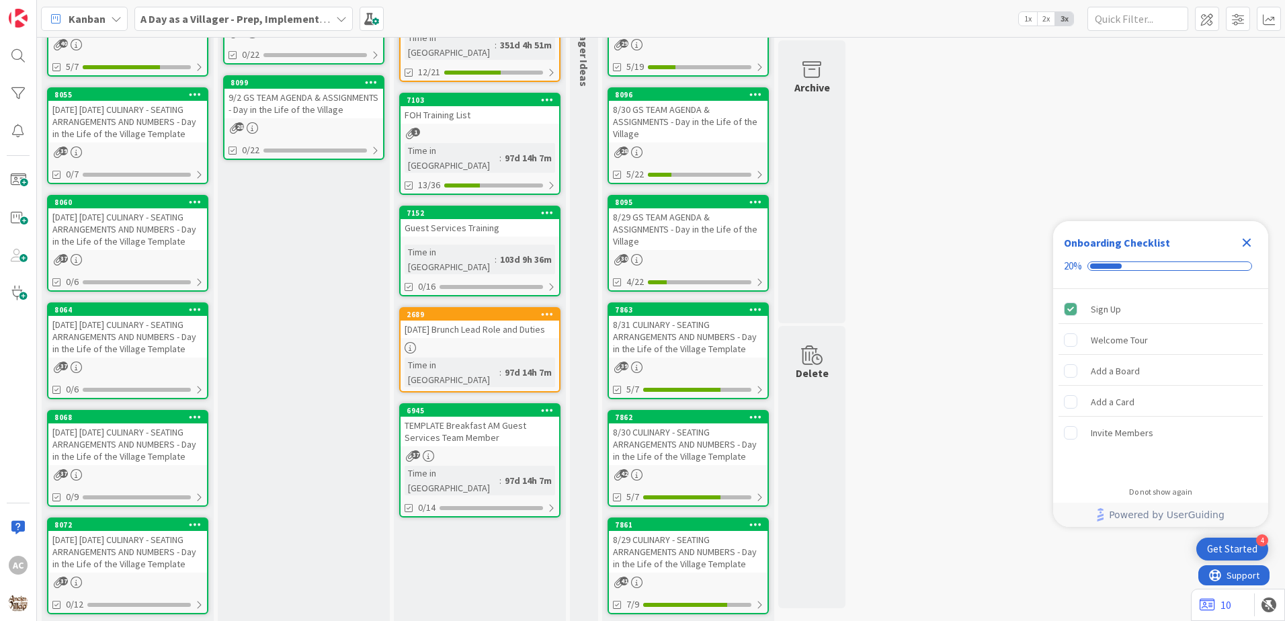
click at [172, 491] on link "8068 [DATE] [DATE] CULINARY - SEATING ARRANGEMENTS AND NUMBERS - Day in the Lif…" at bounding box center [127, 458] width 161 height 97
